Goal: Task Accomplishment & Management: Complete application form

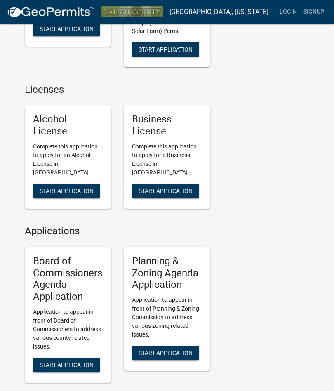
scroll to position [626, 0]
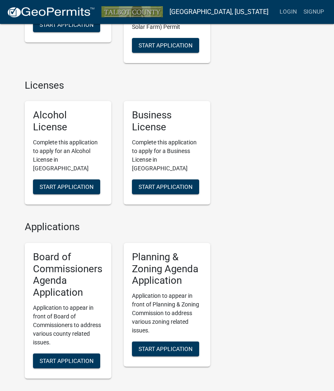
click at [77, 180] on button "Start Application" at bounding box center [66, 187] width 67 height 15
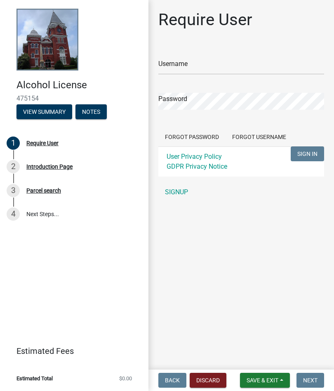
click at [72, 171] on div "2 Introduction Page" at bounding box center [71, 166] width 129 height 13
click at [217, 376] on button "Discard" at bounding box center [208, 380] width 37 height 15
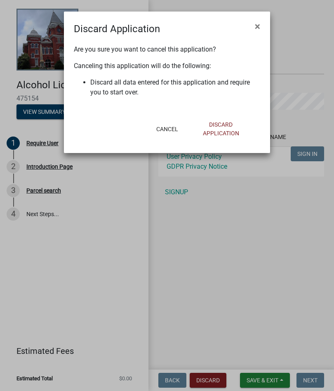
click at [254, 44] on div "Are you sure you want to cancel this application? Canceling this application wi…" at bounding box center [167, 75] width 206 height 78
click at [231, 128] on button "Discard Application" at bounding box center [221, 129] width 66 height 24
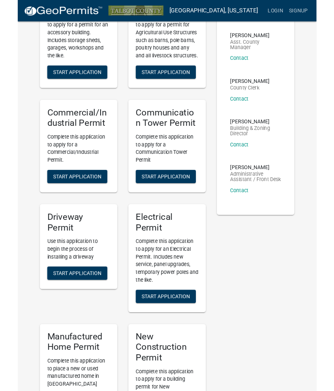
scroll to position [102, 0]
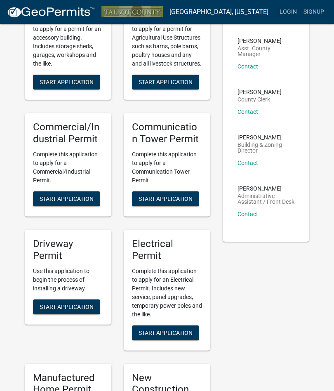
click at [186, 197] on span "Start Application" at bounding box center [166, 198] width 54 height 7
